Goal: Task Accomplishment & Management: Use online tool/utility

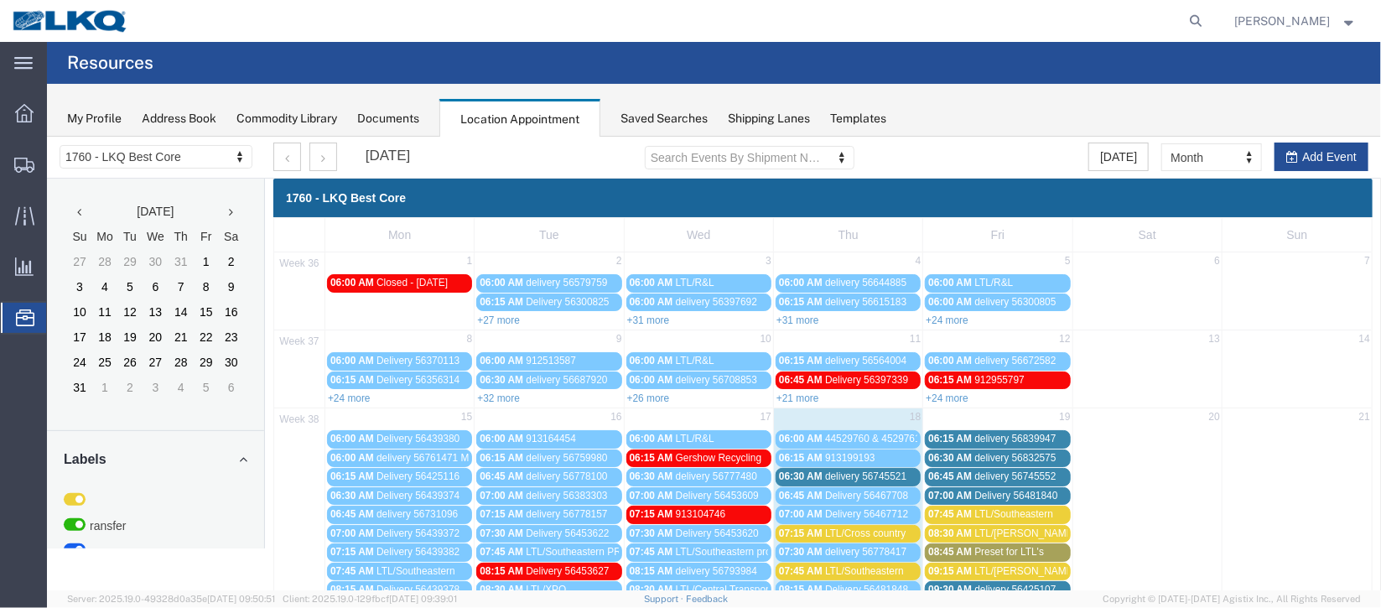
scroll to position [376, 0]
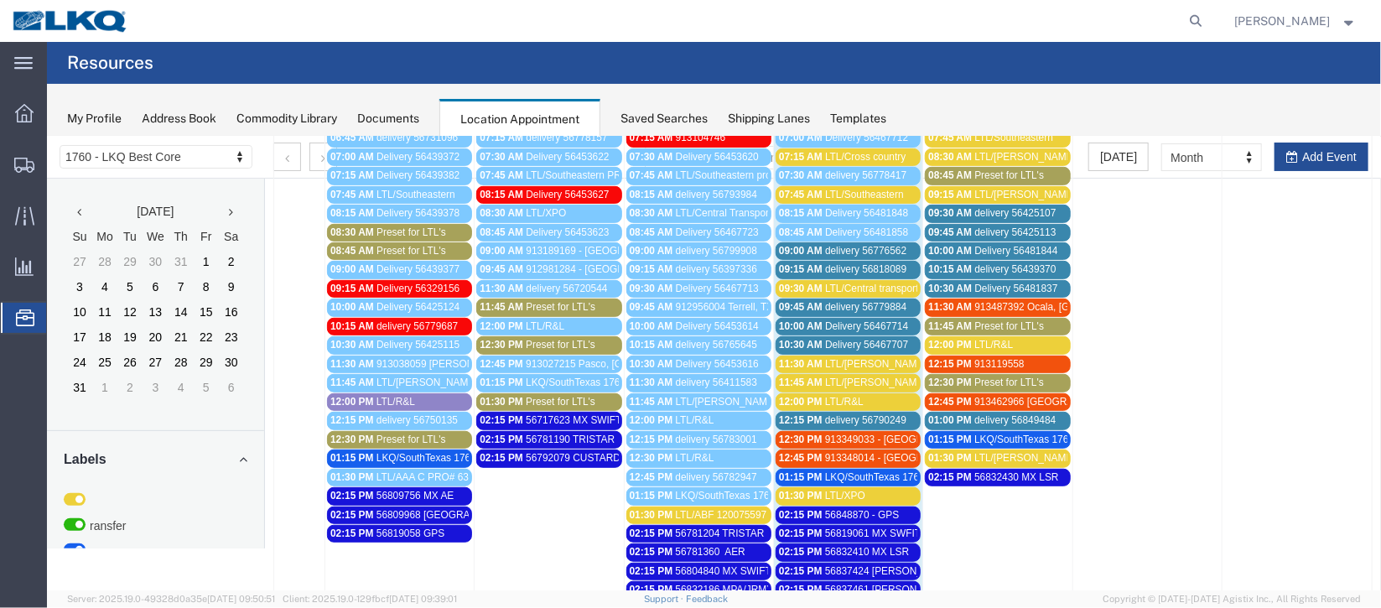
click at [897, 264] on span "delivery 56818089" at bounding box center [864, 268] width 81 height 12
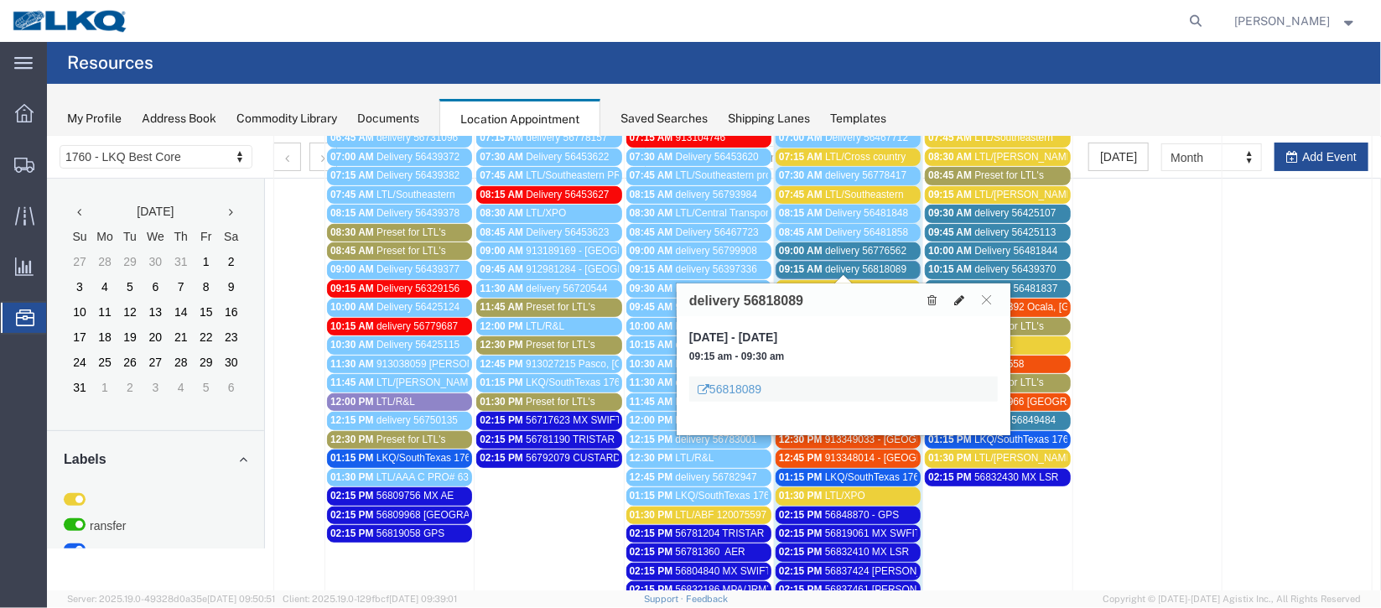
click at [957, 302] on icon at bounding box center [958, 299] width 10 height 12
select select "100"
select select "1"
select select
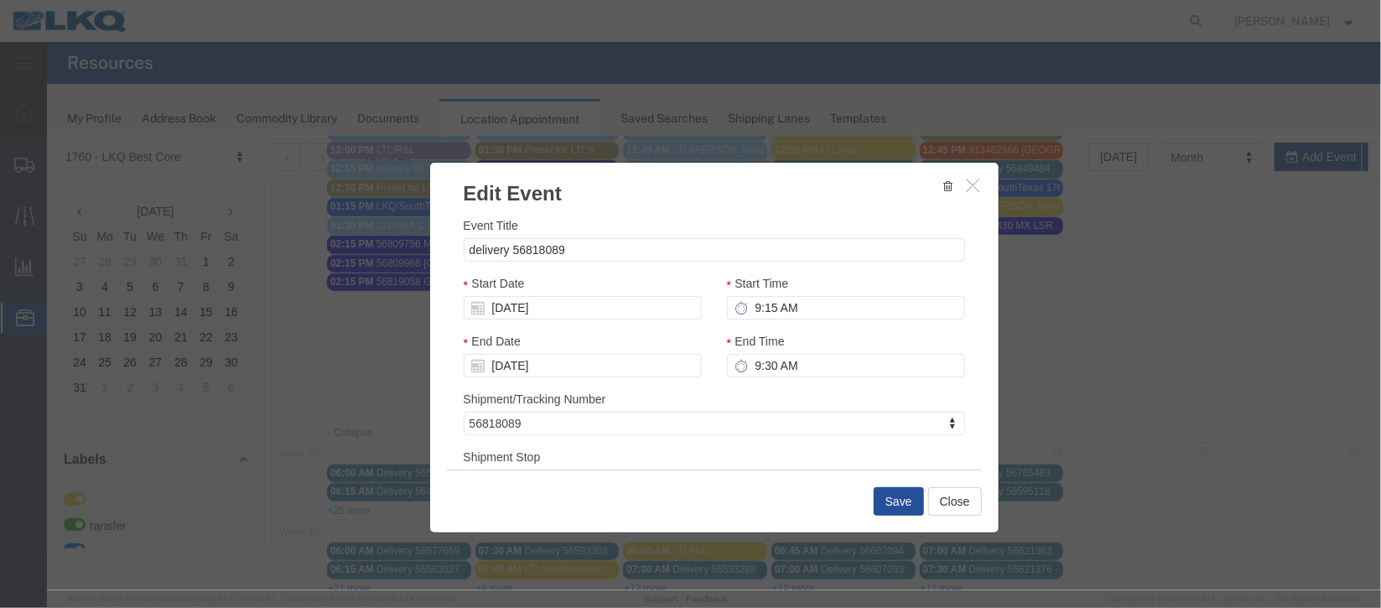
scroll to position [214, 0]
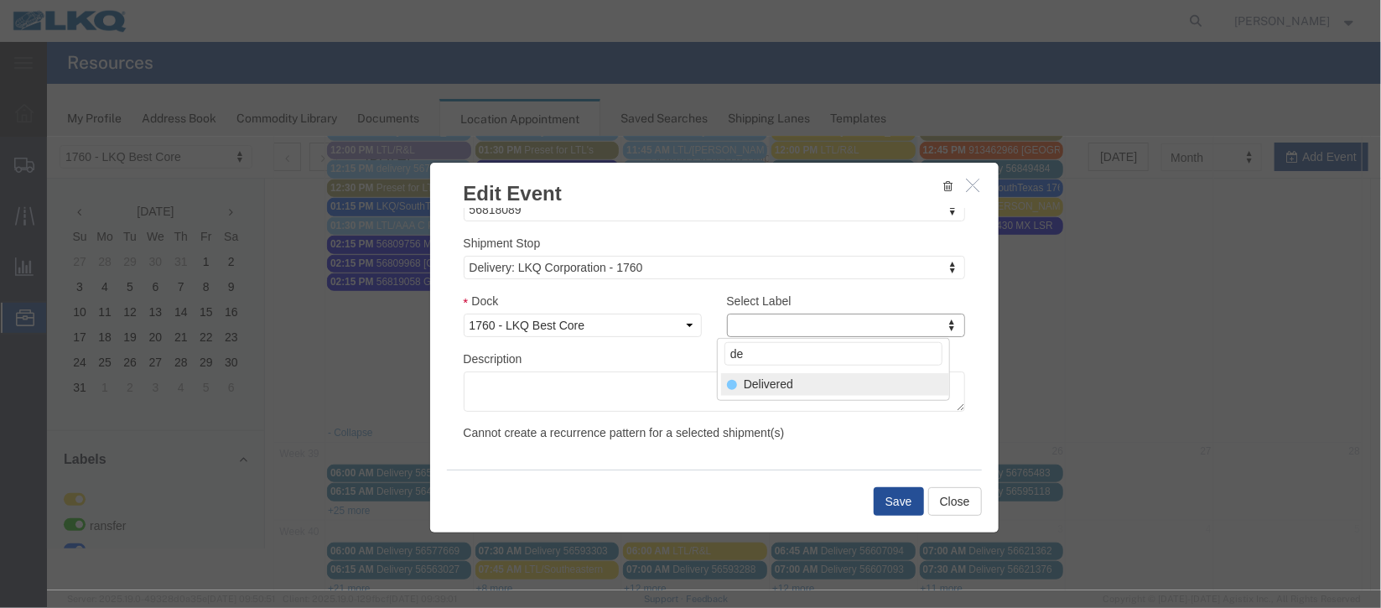
type input "de"
select select "40"
click at [901, 498] on button "Save" at bounding box center [898, 500] width 50 height 29
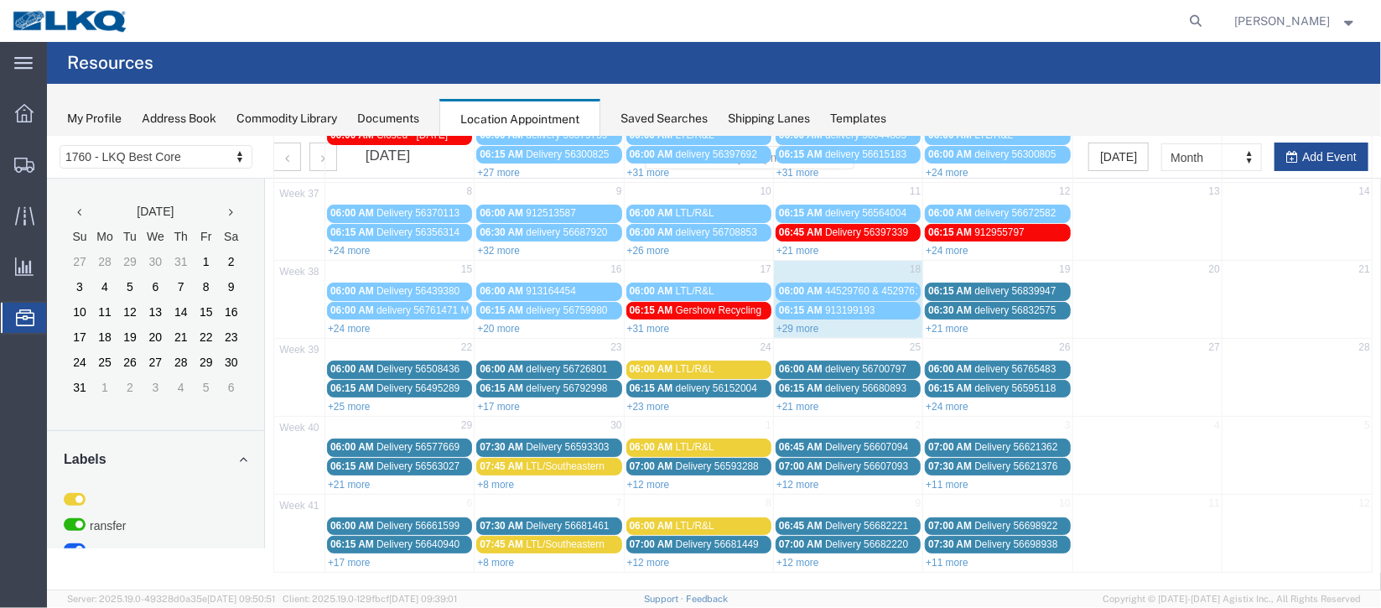
scroll to position [0, 0]
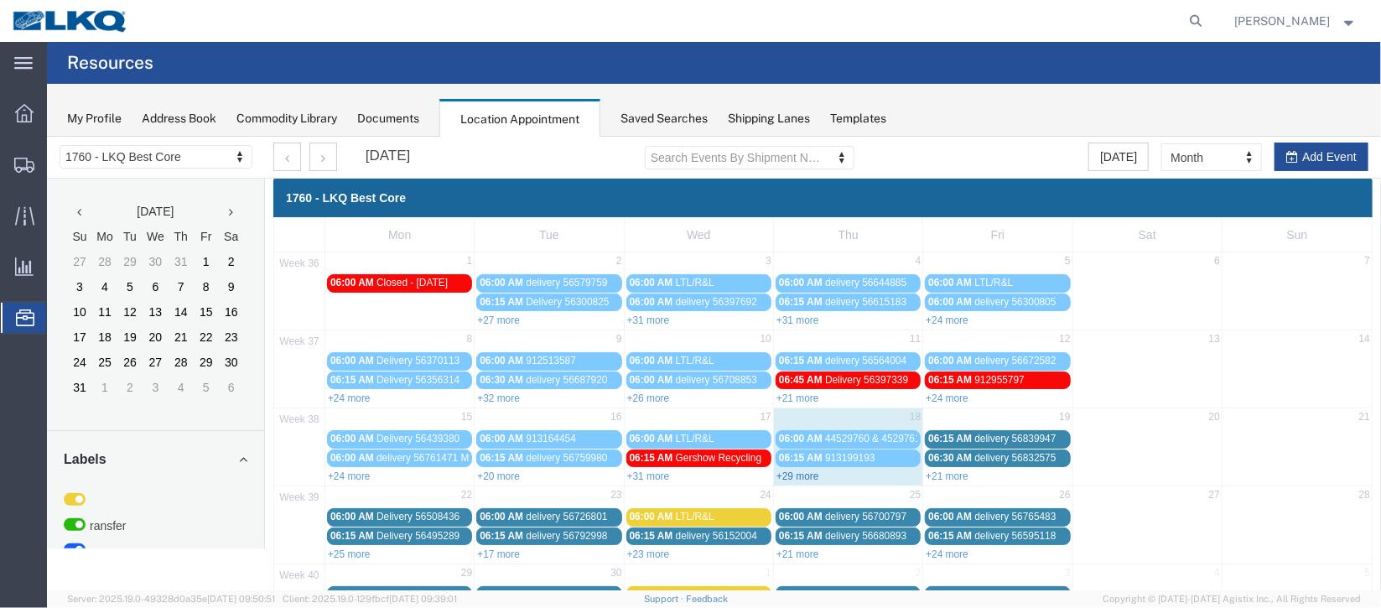
click at [801, 475] on link "+29 more" at bounding box center [797, 476] width 43 height 12
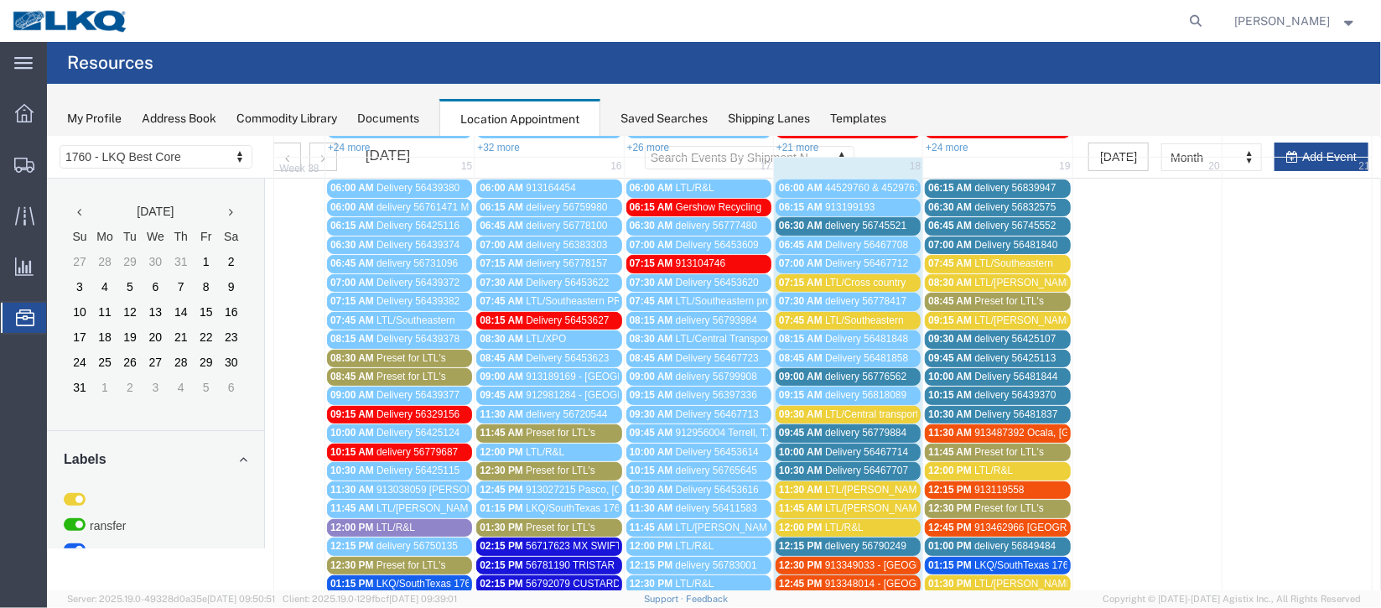
scroll to position [251, 0]
click at [902, 464] on span "Delivery 56467707" at bounding box center [865, 470] width 83 height 12
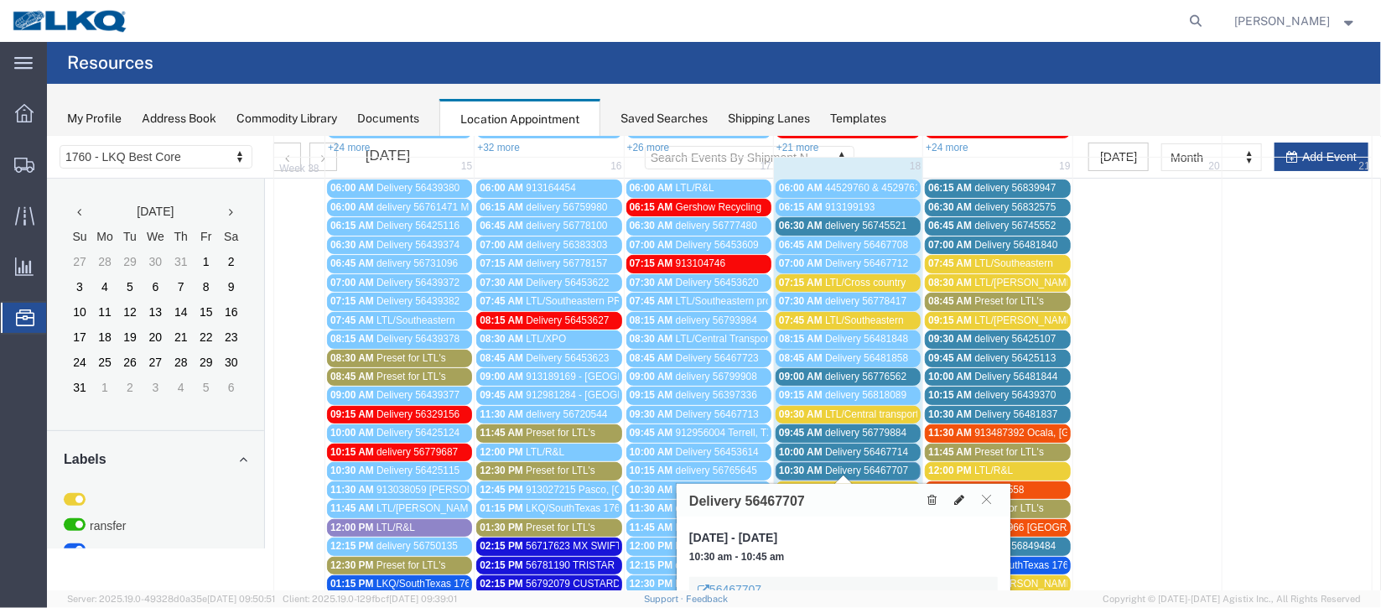
click at [953, 497] on icon at bounding box center [958, 499] width 10 height 12
select select "100"
select select "1"
select select
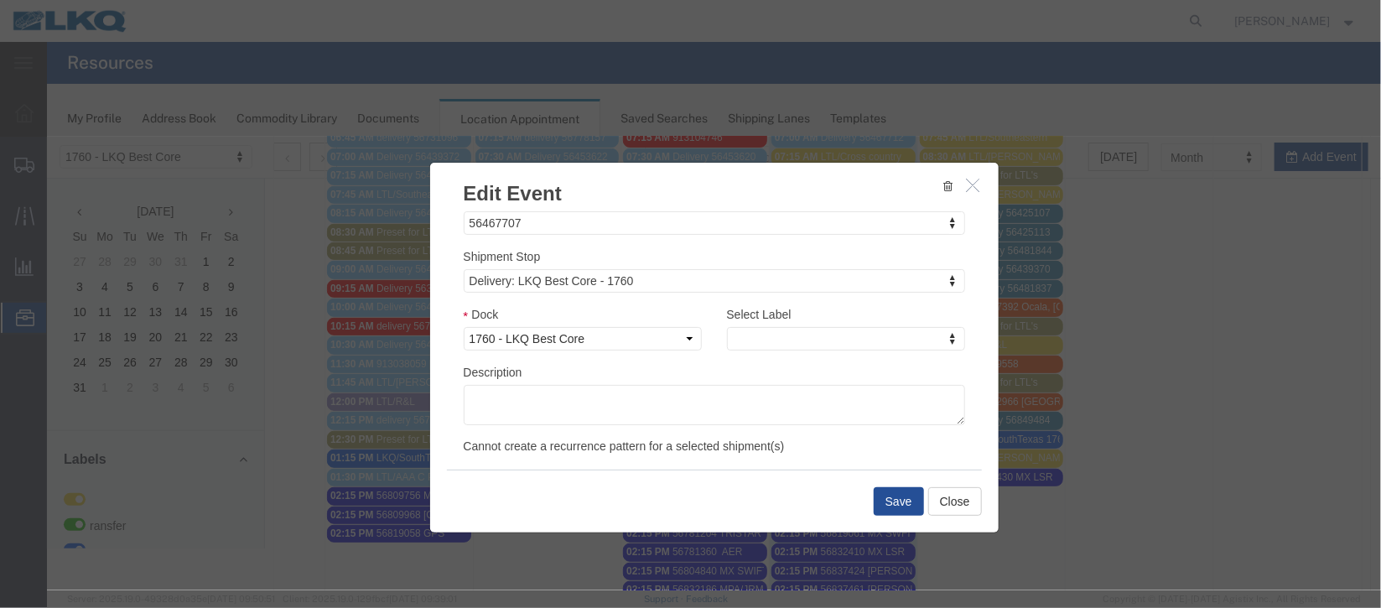
scroll to position [214, 0]
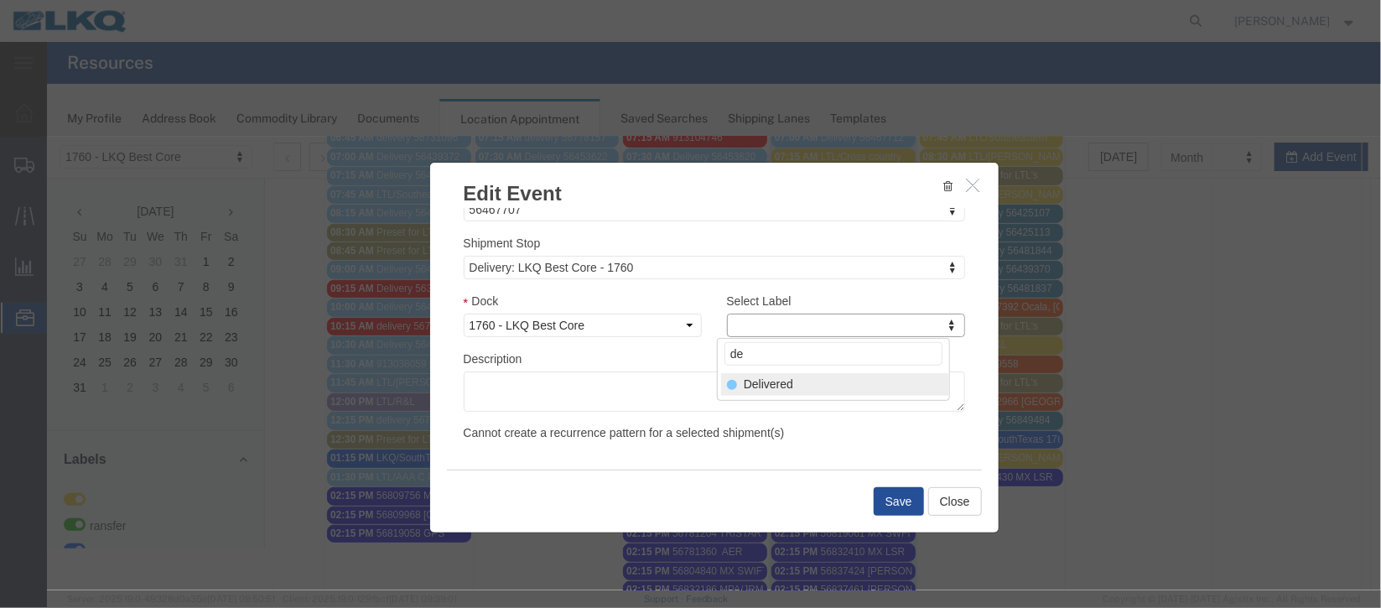
type input "de"
select select "40"
click at [899, 496] on button "Save" at bounding box center [898, 500] width 50 height 29
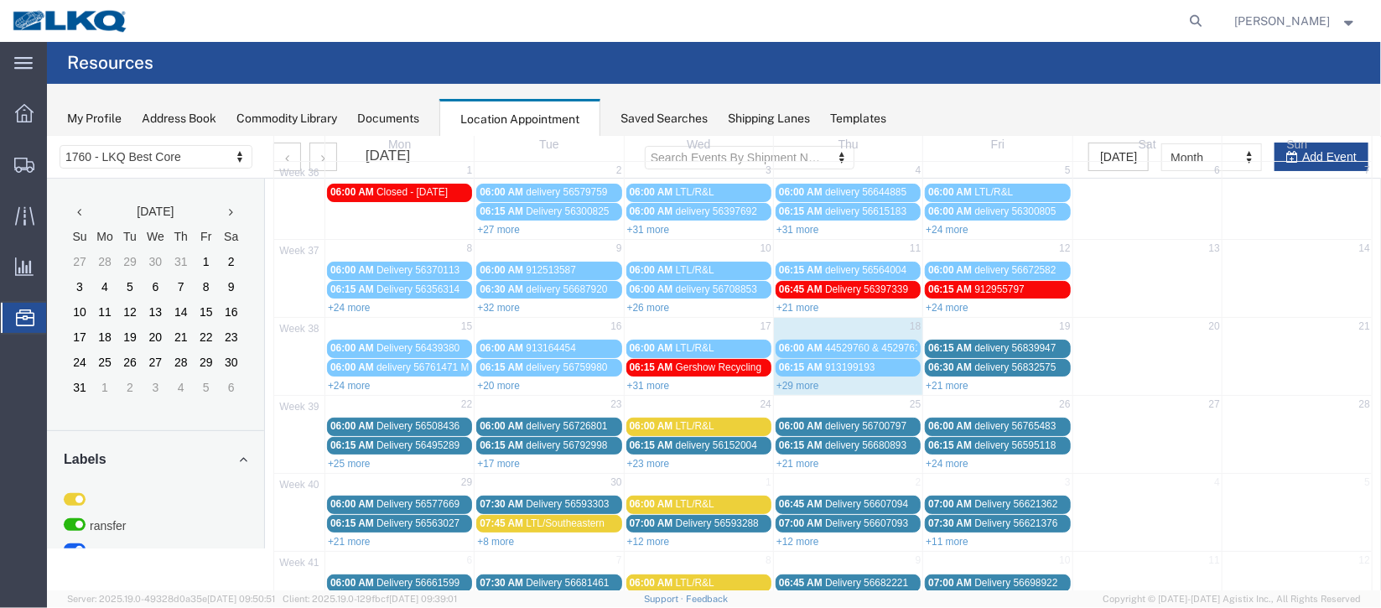
scroll to position [143, 0]
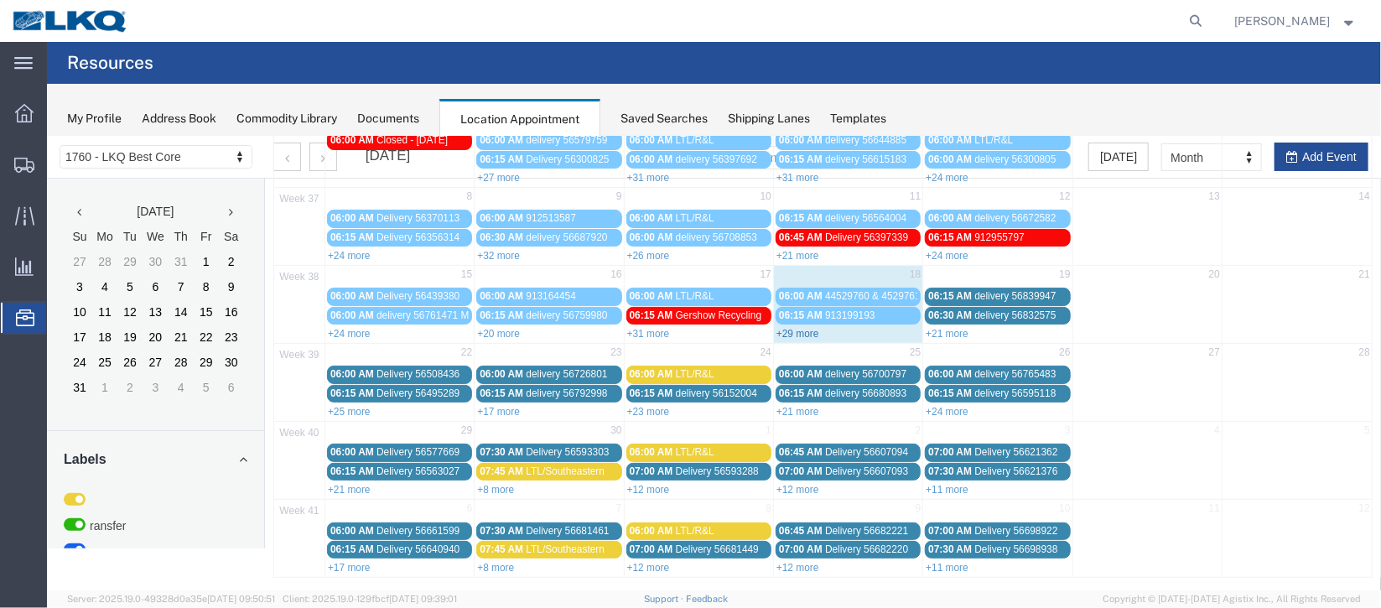
click at [784, 327] on link "+29 more" at bounding box center [797, 333] width 43 height 12
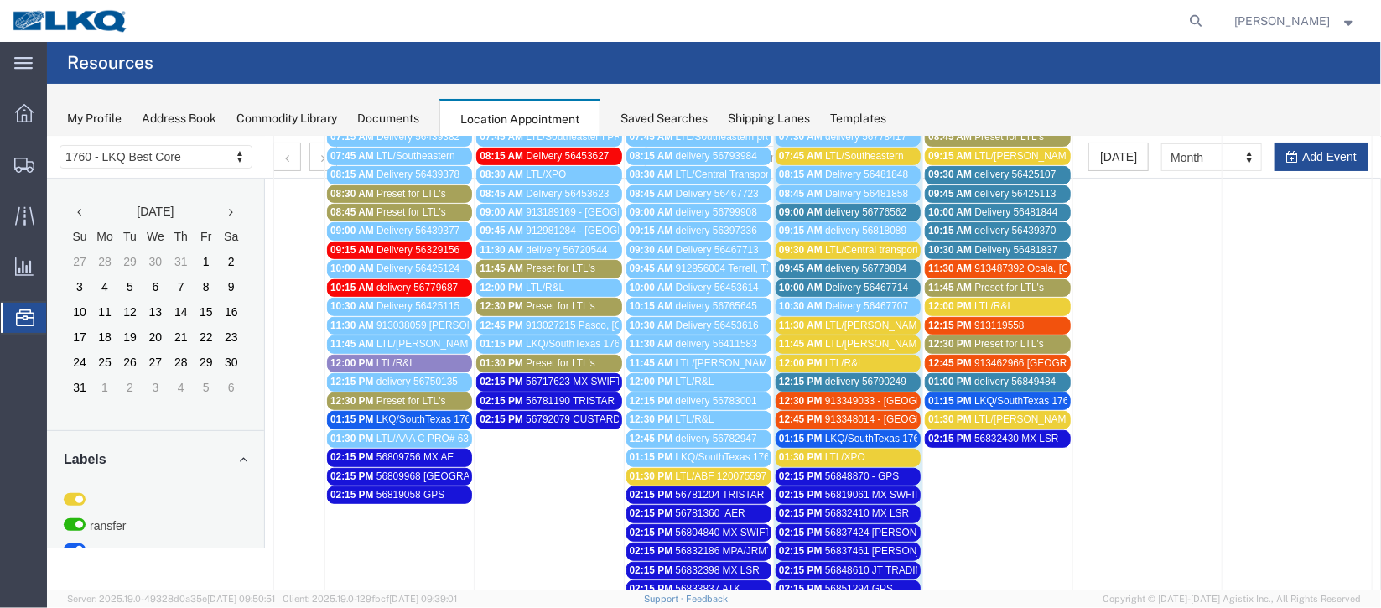
scroll to position [520, 0]
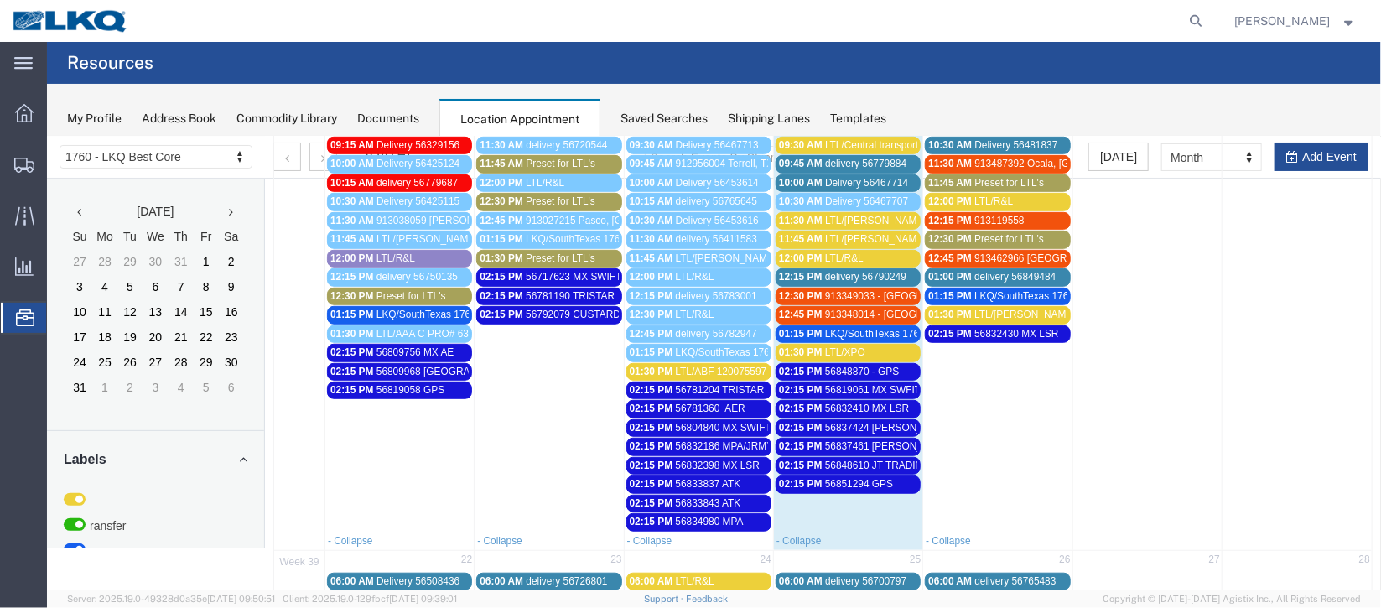
click at [869, 179] on span "Delivery 56467714" at bounding box center [865, 182] width 83 height 12
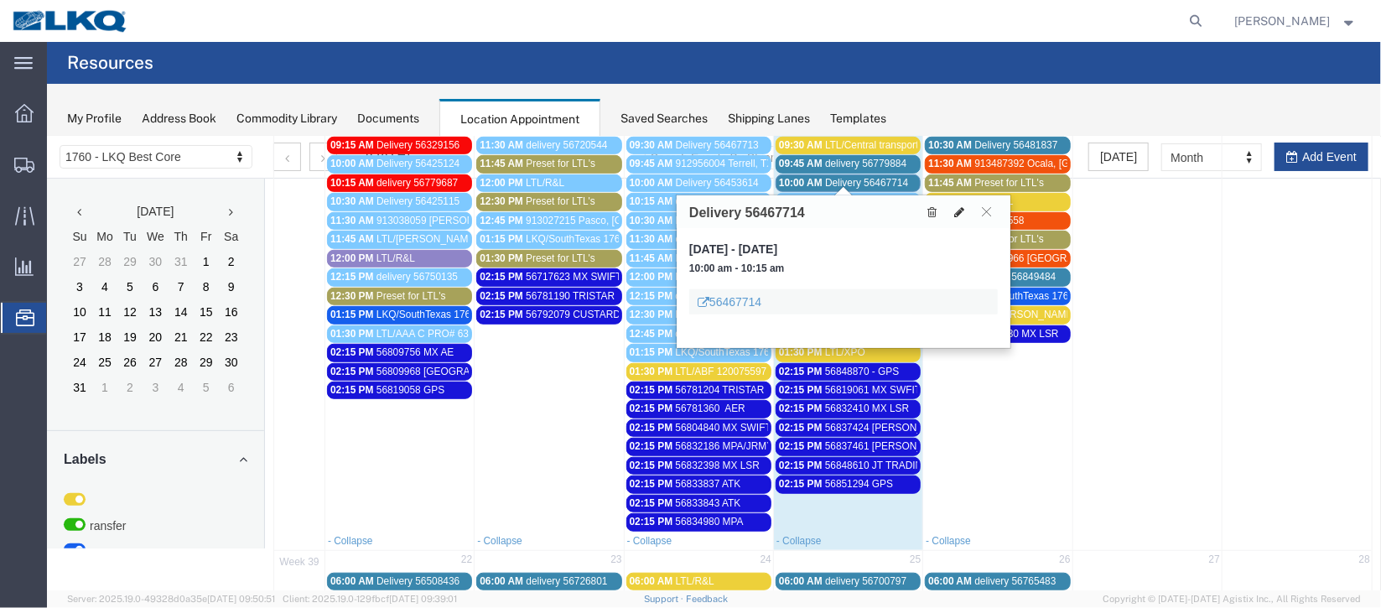
click at [947, 211] on button at bounding box center [958, 211] width 23 height 18
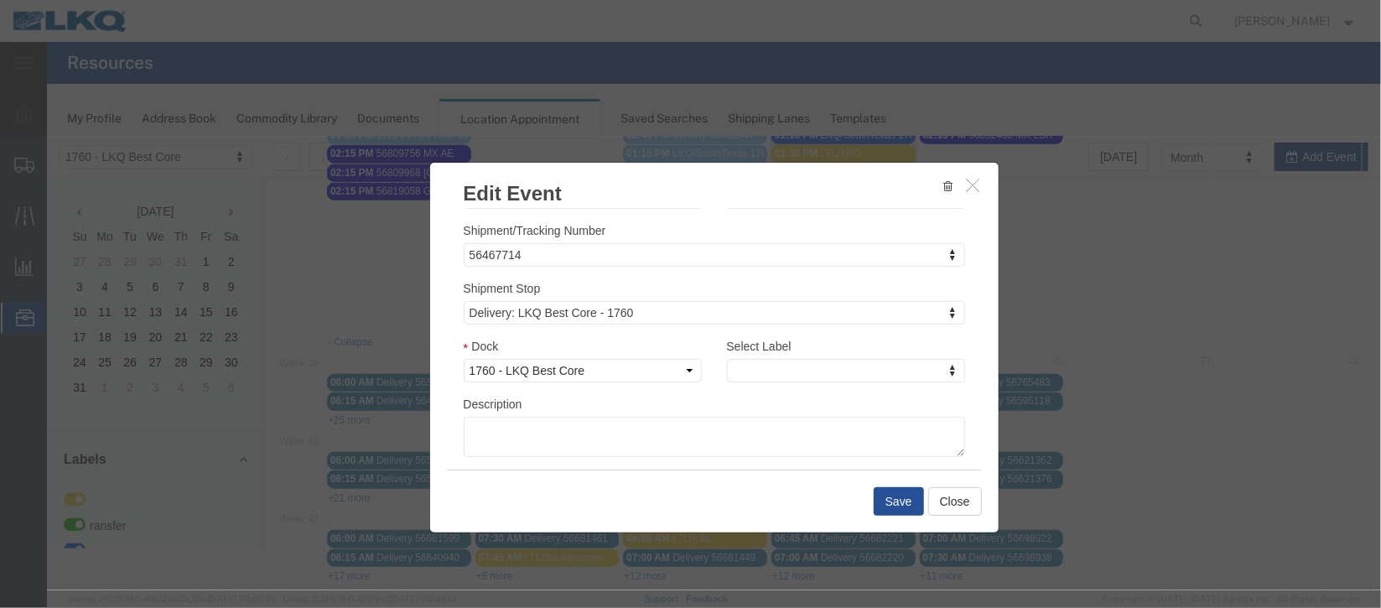
scroll to position [214, 0]
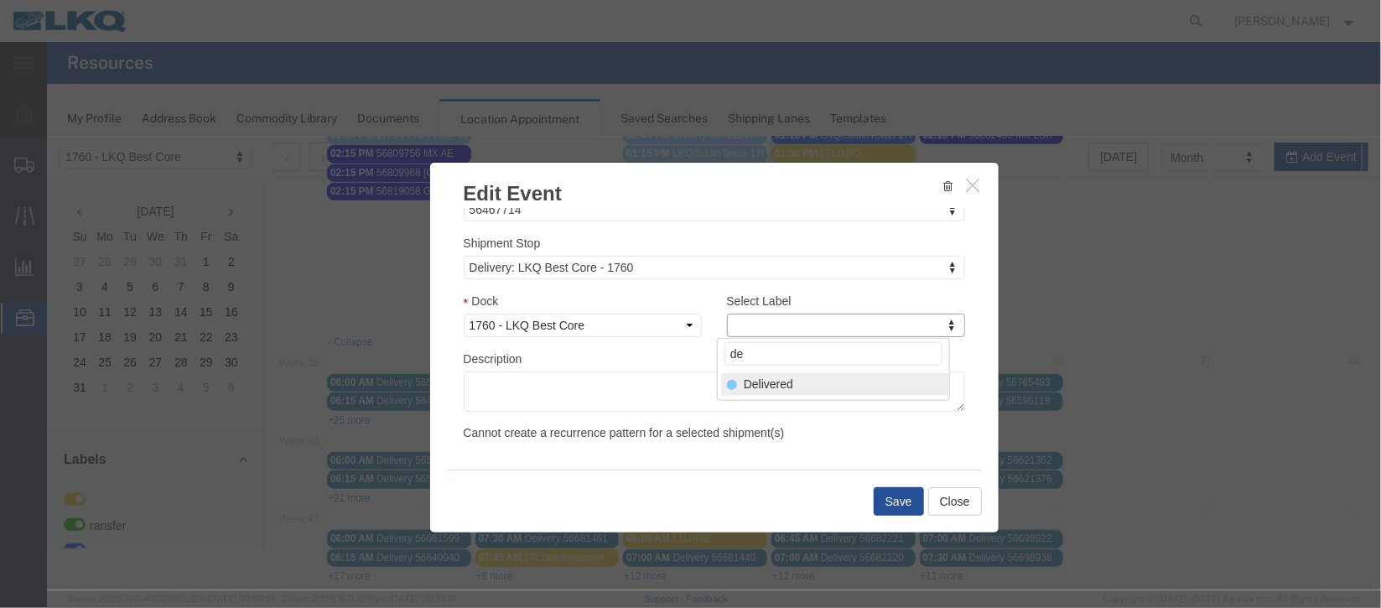
type input "de"
select select "40"
click at [886, 505] on button "Save" at bounding box center [898, 500] width 50 height 29
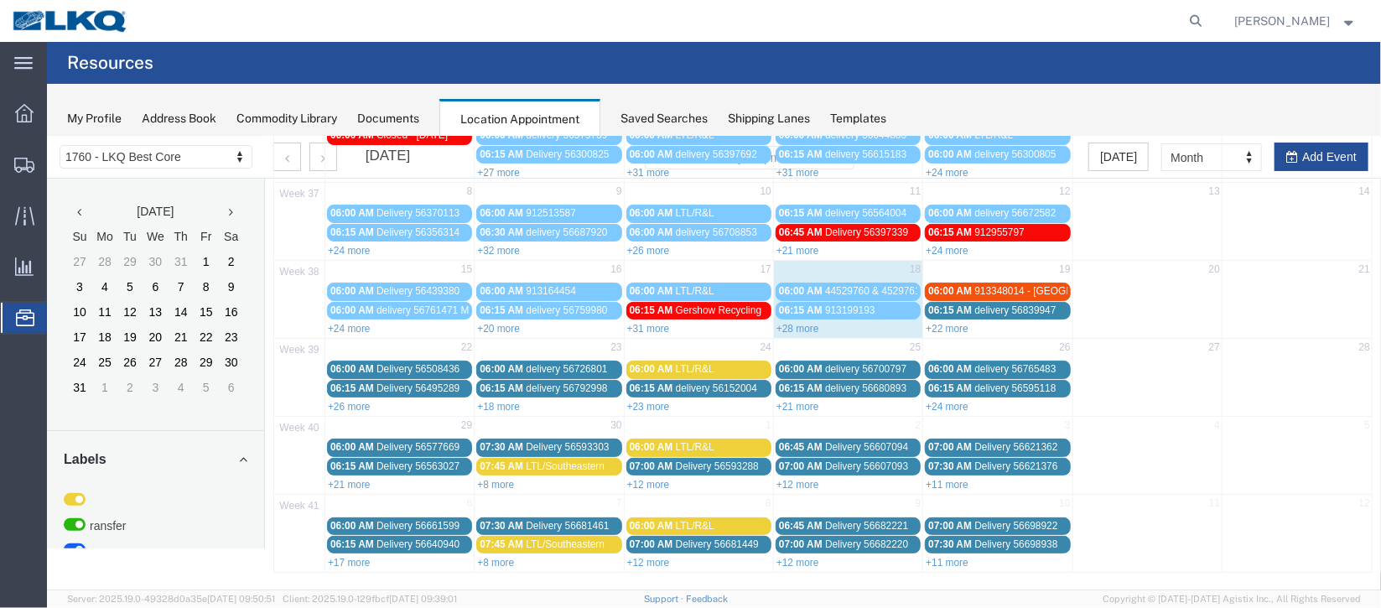
scroll to position [0, 0]
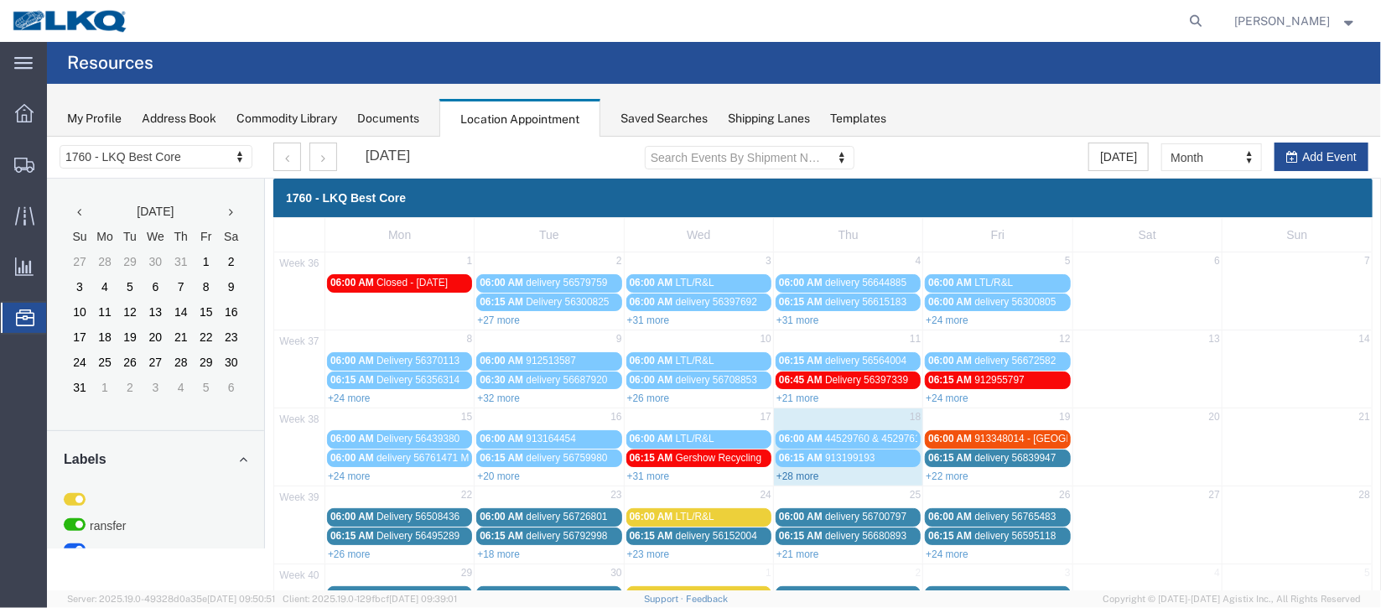
click at [792, 474] on link "+28 more" at bounding box center [797, 476] width 43 height 12
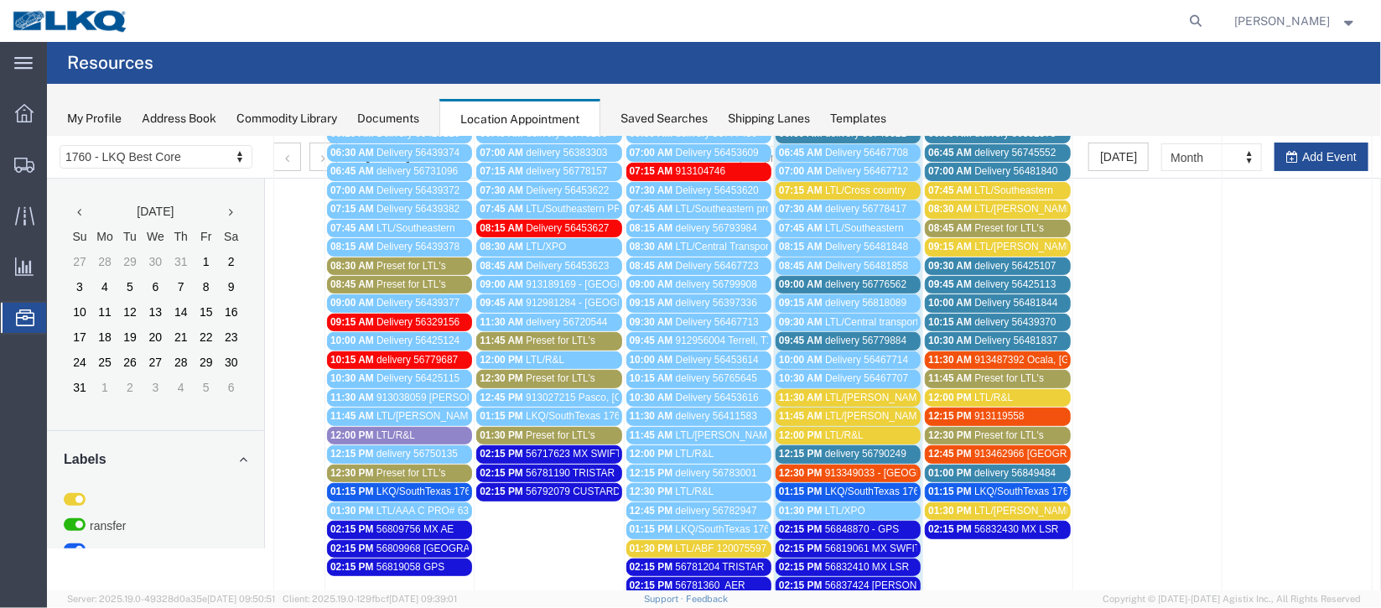
scroll to position [376, 0]
